Goal: Information Seeking & Learning: Learn about a topic

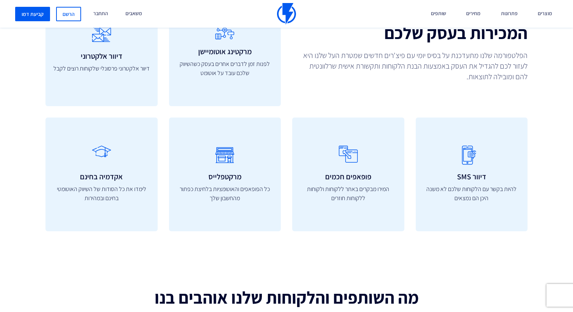
scroll to position [2180, 0]
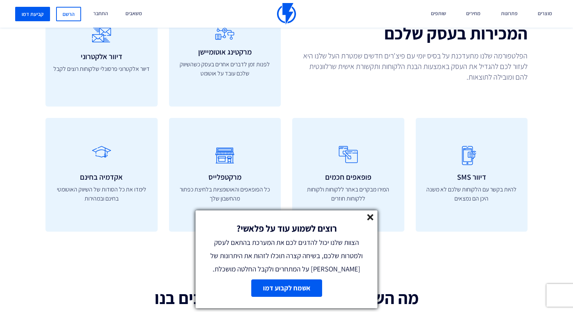
click at [369, 214] on icon at bounding box center [371, 217] width 6 height 6
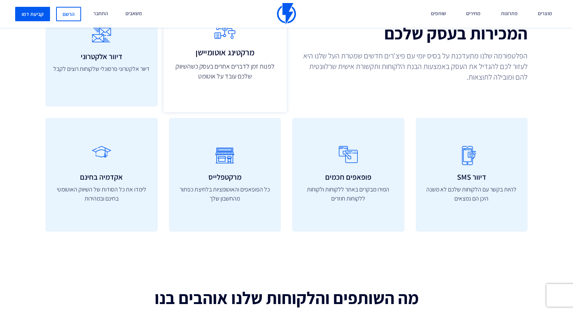
click at [227, 85] on link "מרקטינג אוטומיישן לפנות זמן לדברים אחרים בעסק כשהשיווק שלכם עובד על אוטומט" at bounding box center [224, 49] width 123 height 125
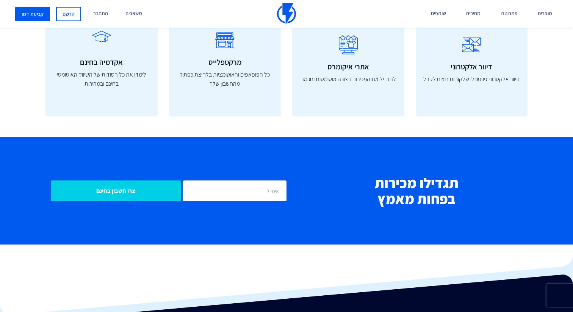
scroll to position [2643, 0]
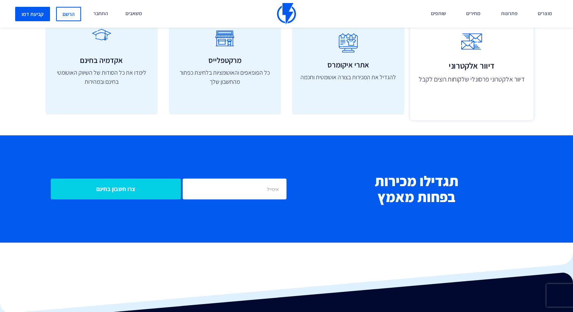
click at [474, 69] on h3 "דיוור אלקטרוני" at bounding box center [472, 65] width 107 height 9
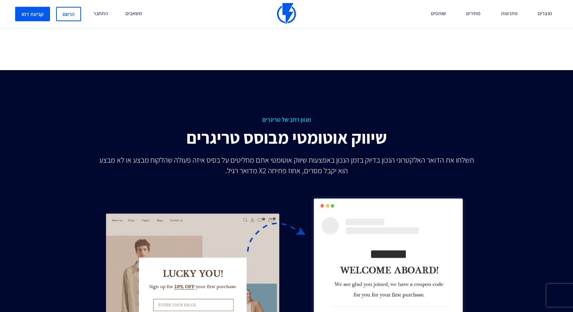
scroll to position [1838, 0]
